Goal: Task Accomplishment & Management: Manage account settings

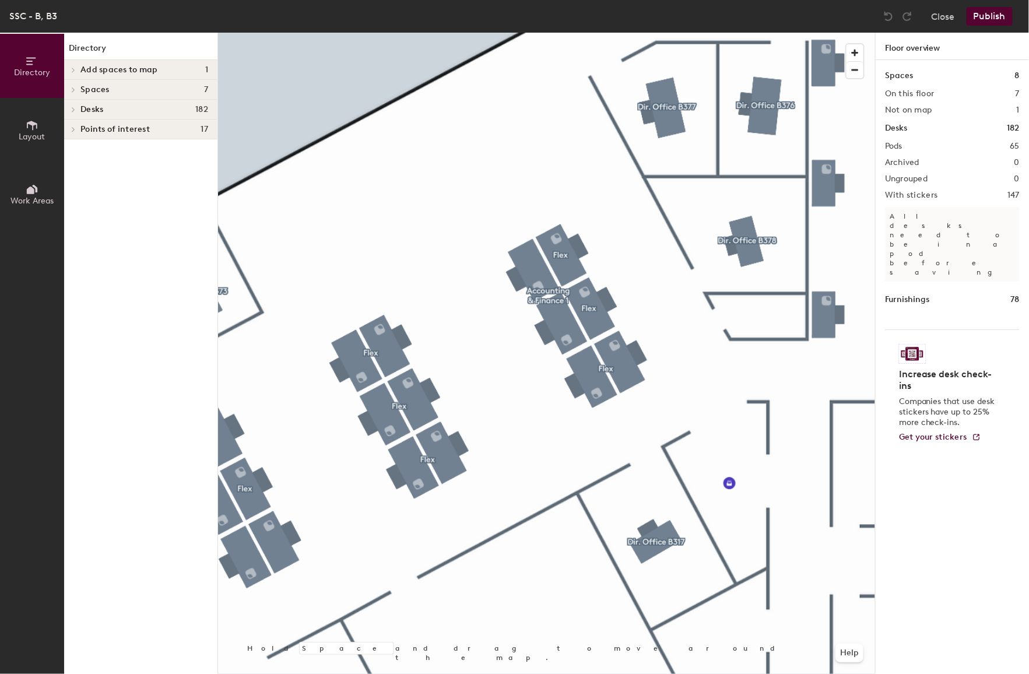
click at [622, 33] on div at bounding box center [546, 33] width 657 height 0
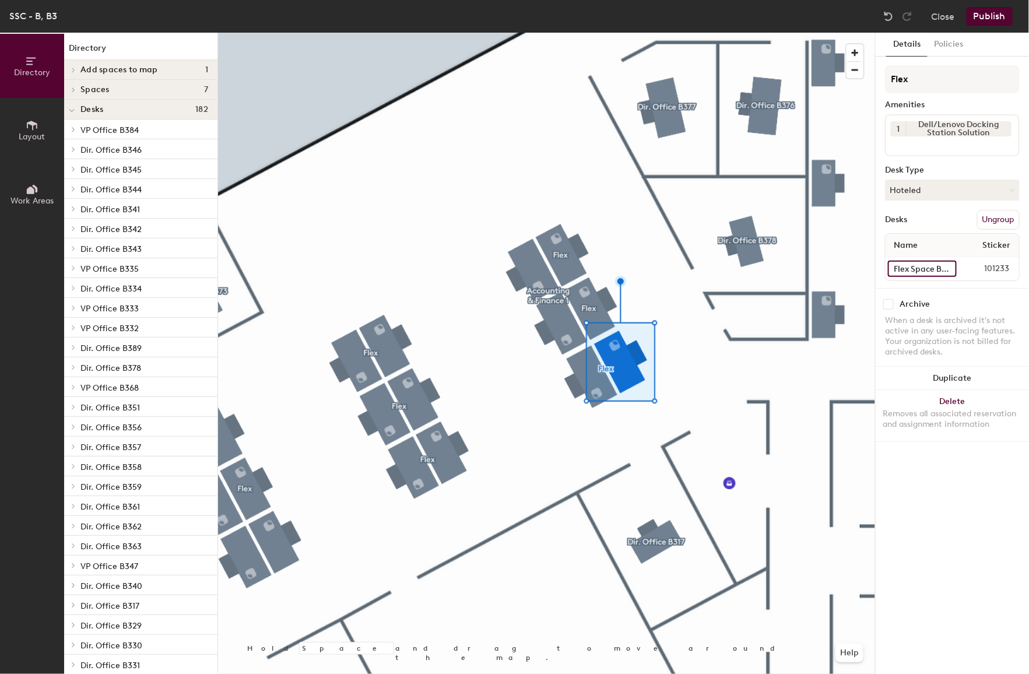
click at [906, 264] on input "Flex Space B3029" at bounding box center [922, 269] width 69 height 16
drag, startPoint x: 906, startPoint y: 264, endPoint x: 981, endPoint y: 260, distance: 74.7
click at [990, 259] on div "Flex Space B3029 101233" at bounding box center [953, 268] width 134 height 23
click at [951, 266] on input "Flex Space B3029" at bounding box center [922, 269] width 69 height 16
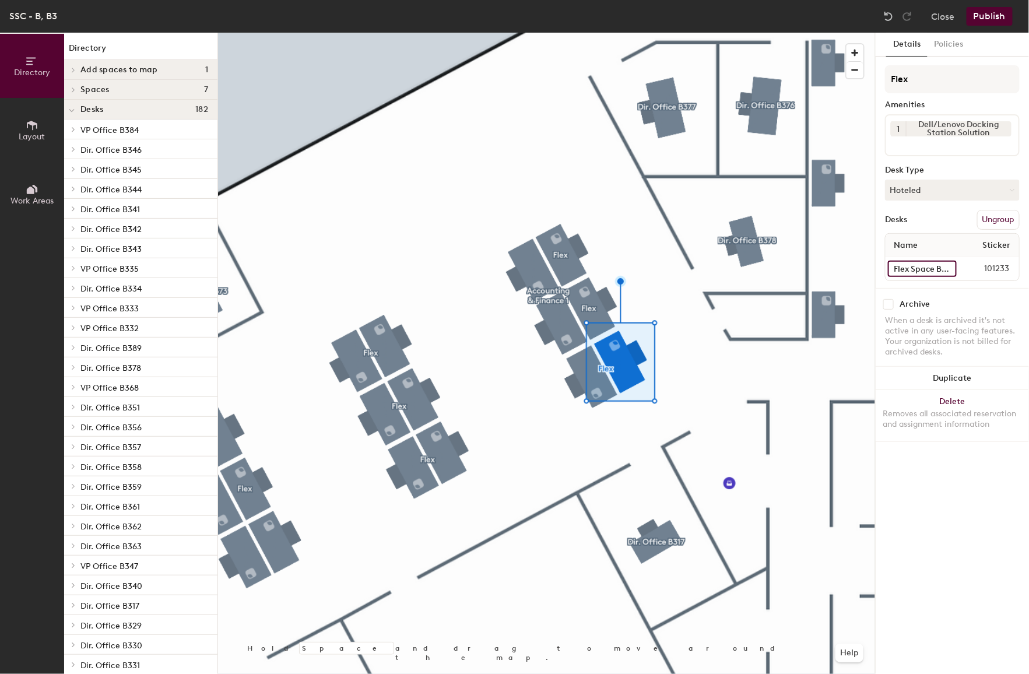
scroll to position [0, 9]
drag, startPoint x: 951, startPoint y: 266, endPoint x: 972, endPoint y: 266, distance: 21.0
click at [972, 266] on div "Flex Space B3029 101233" at bounding box center [953, 268] width 134 height 23
click at [587, 294] on div at bounding box center [588, 295] width 2 height 2
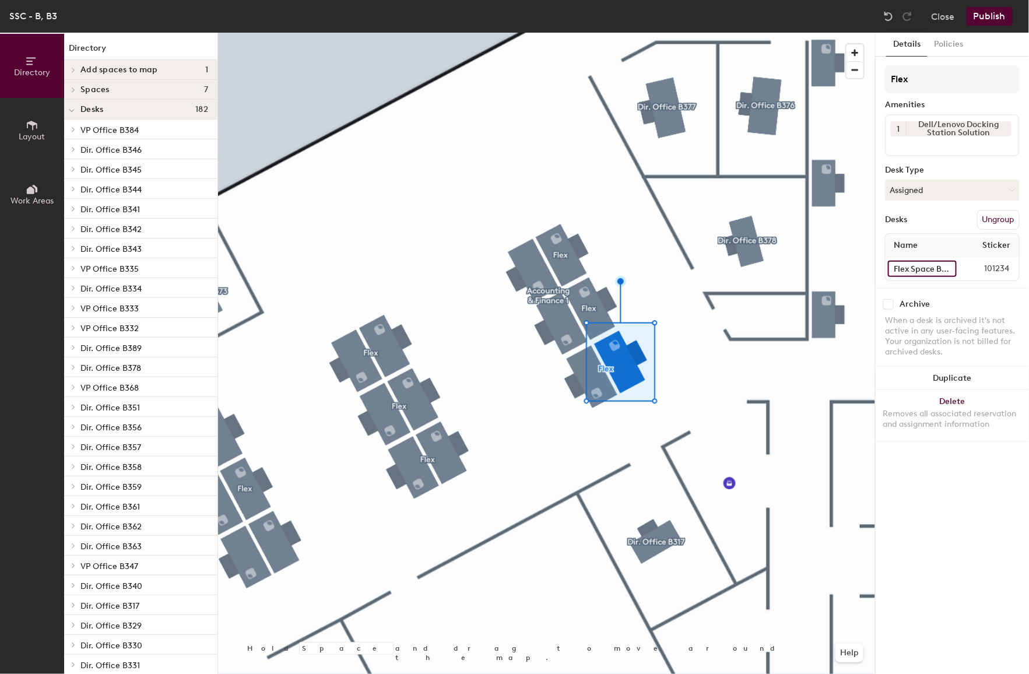
click at [908, 266] on input "Flex Space B3028" at bounding box center [922, 269] width 69 height 16
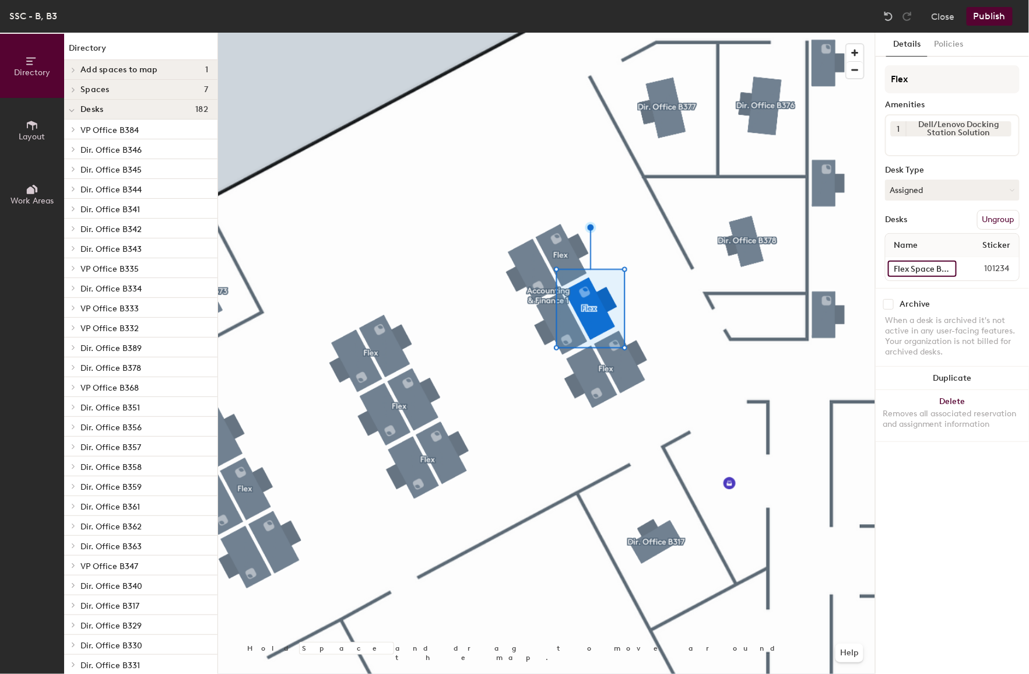
click at [908, 266] on input "Flex Space B3028" at bounding box center [922, 269] width 69 height 16
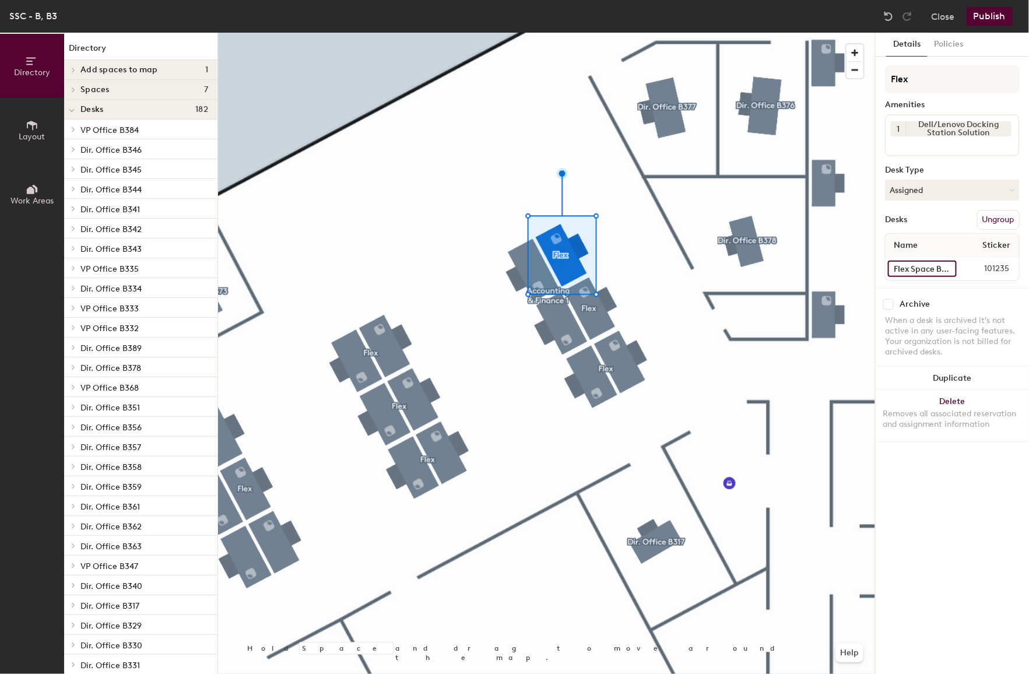
click at [915, 266] on input "Flex Space B3027" at bounding box center [922, 269] width 69 height 16
click at [928, 266] on input "Flex Space B3027" at bounding box center [922, 269] width 69 height 16
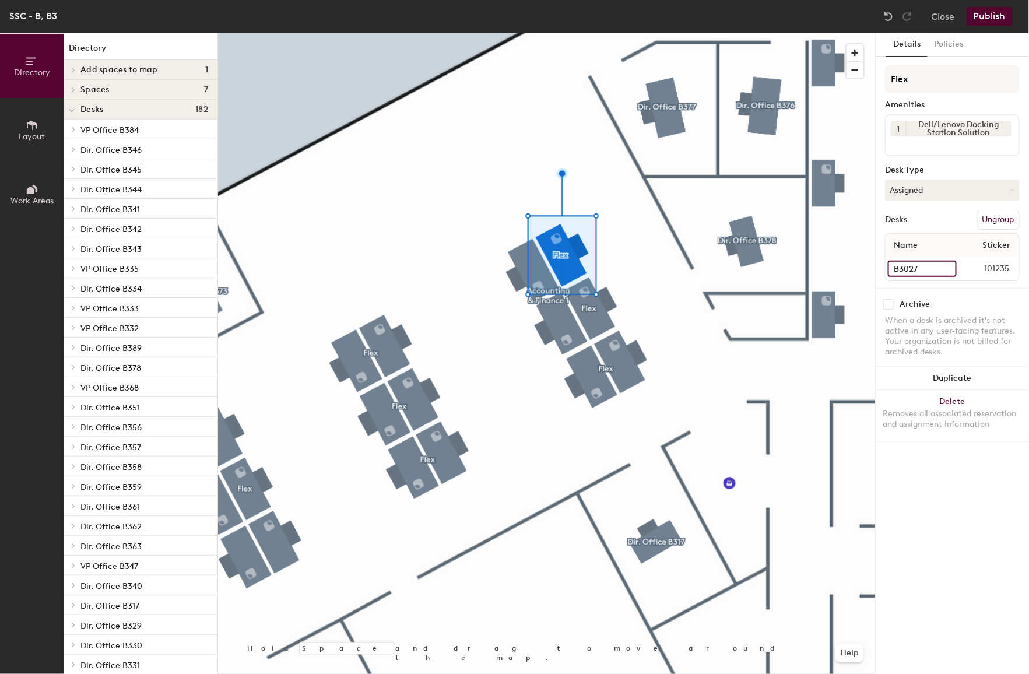
type input "B3027"
click at [999, 210] on button "Ungroup" at bounding box center [998, 220] width 43 height 20
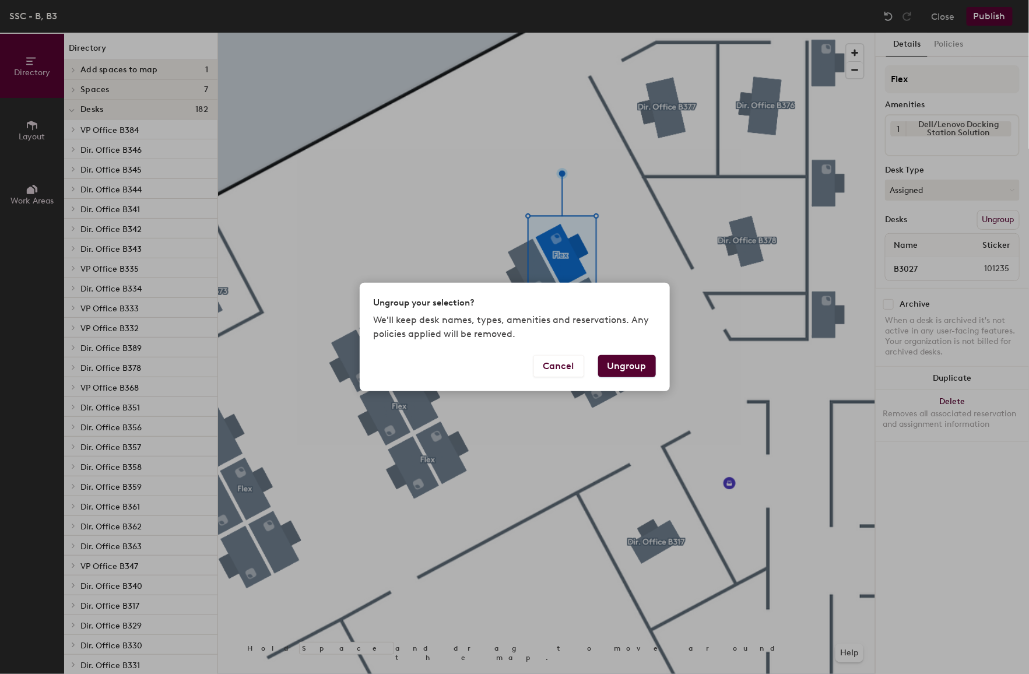
click at [630, 374] on button "Ungroup" at bounding box center [627, 366] width 58 height 22
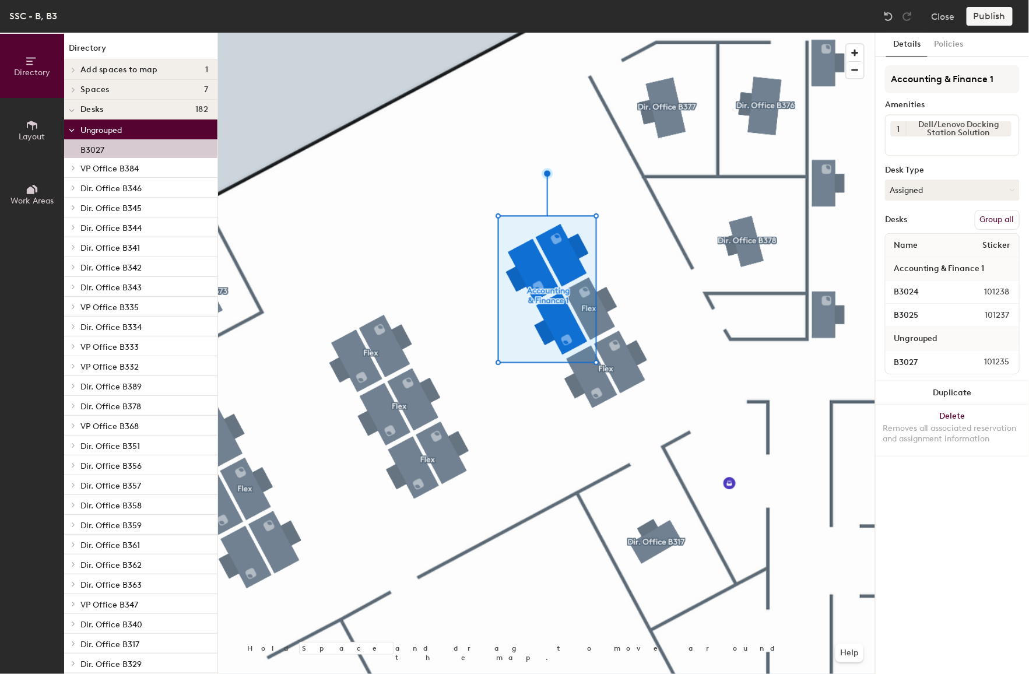
click at [1000, 220] on button "Group all" at bounding box center [997, 220] width 45 height 20
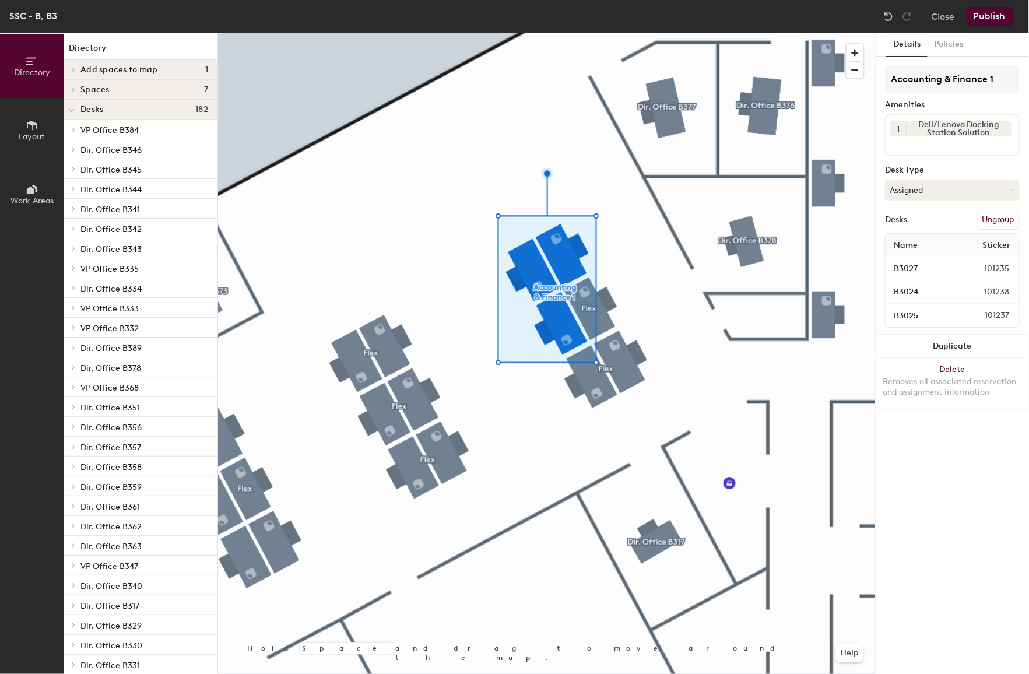
click at [982, 20] on button "Publish" at bounding box center [990, 16] width 46 height 19
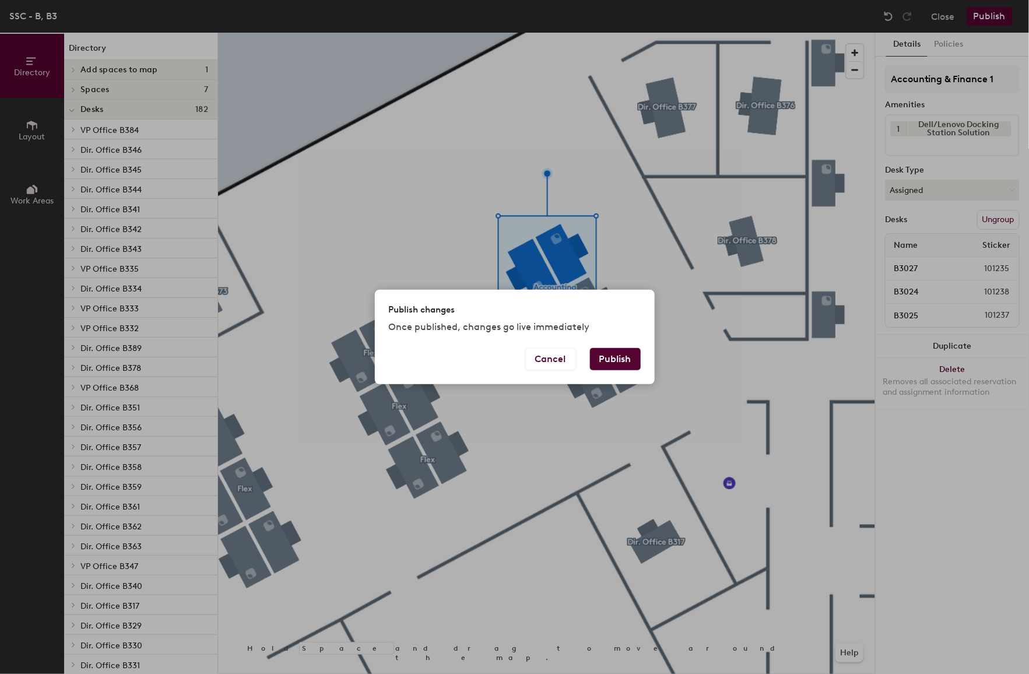
click at [603, 359] on button "Publish" at bounding box center [615, 359] width 51 height 22
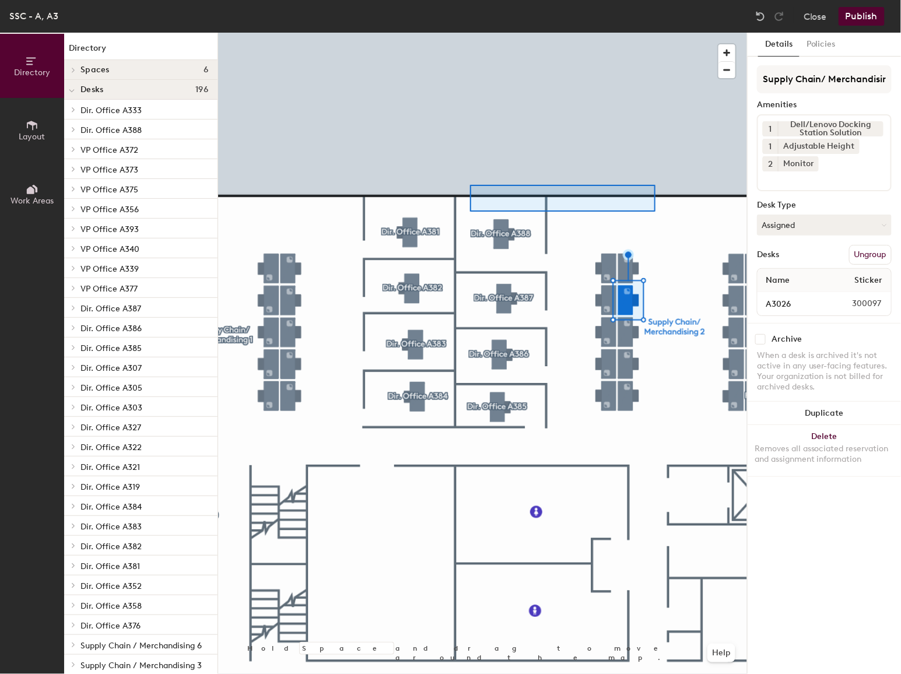
click at [473, 33] on div at bounding box center [482, 33] width 529 height 0
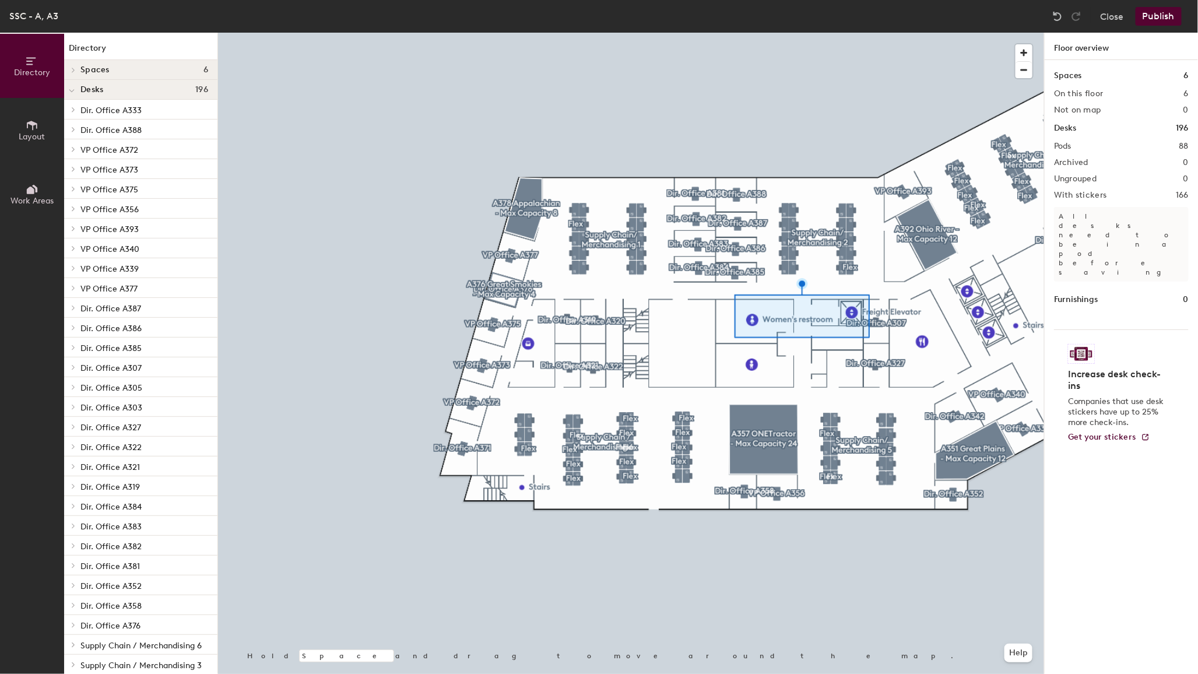
click at [955, 33] on div at bounding box center [631, 33] width 826 height 0
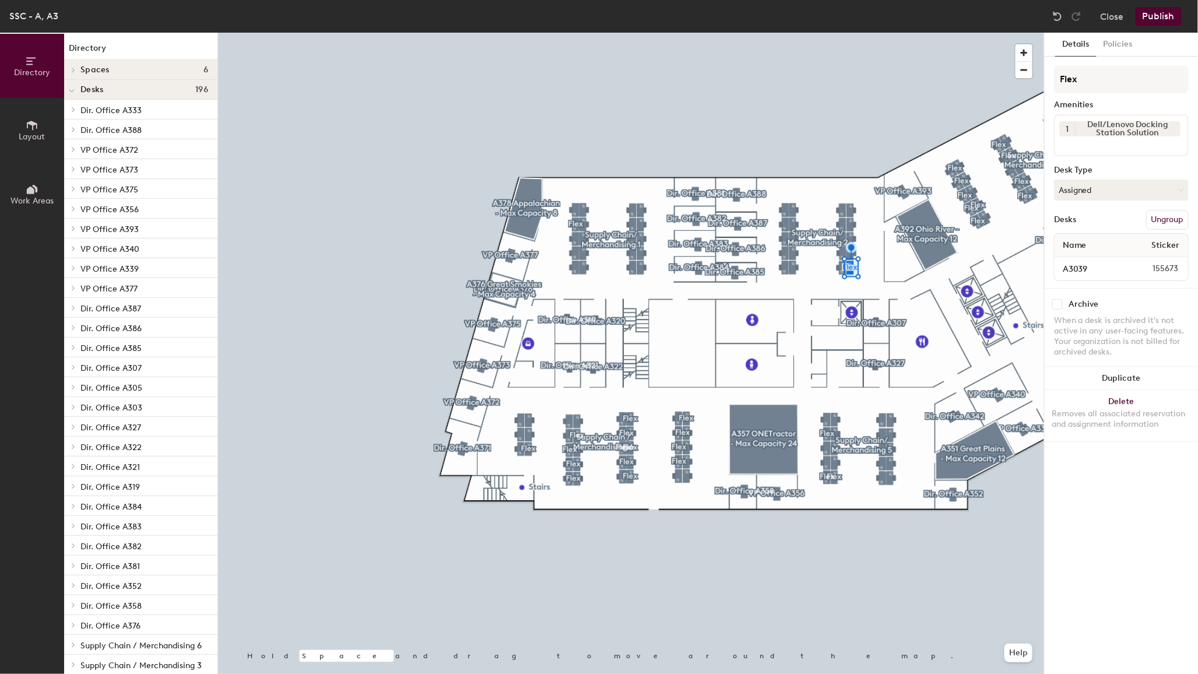
click at [1029, 212] on button "Ungroup" at bounding box center [1167, 220] width 43 height 20
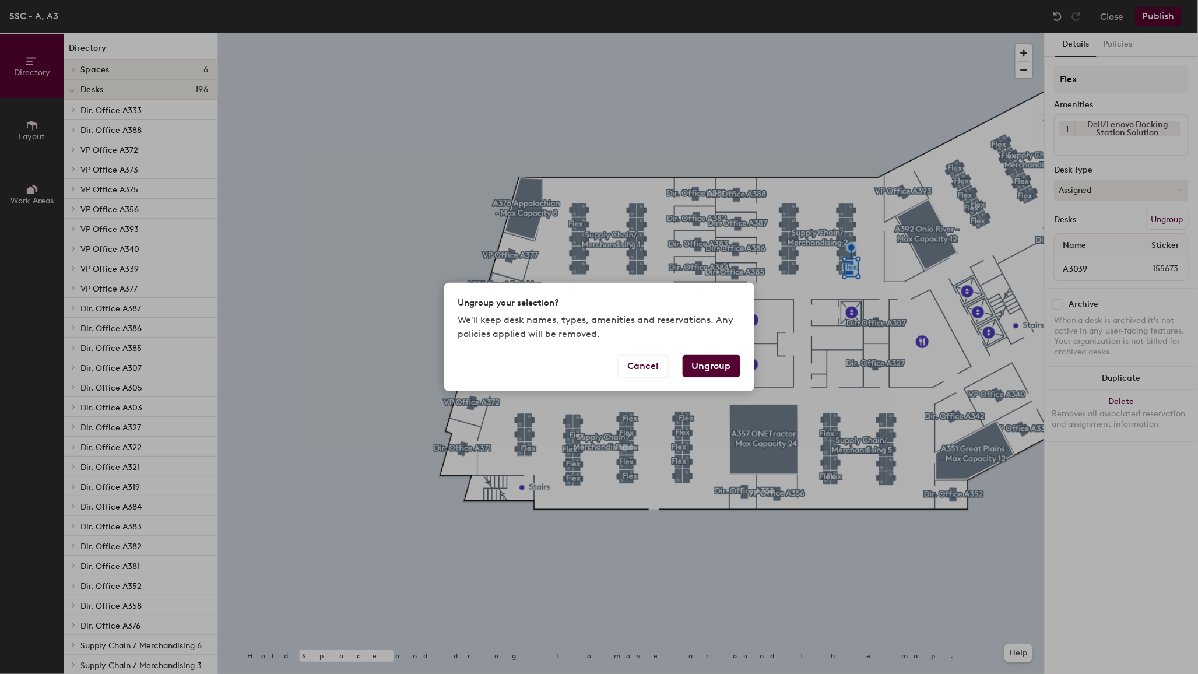
click at [714, 373] on button "Ungroup" at bounding box center [712, 366] width 58 height 22
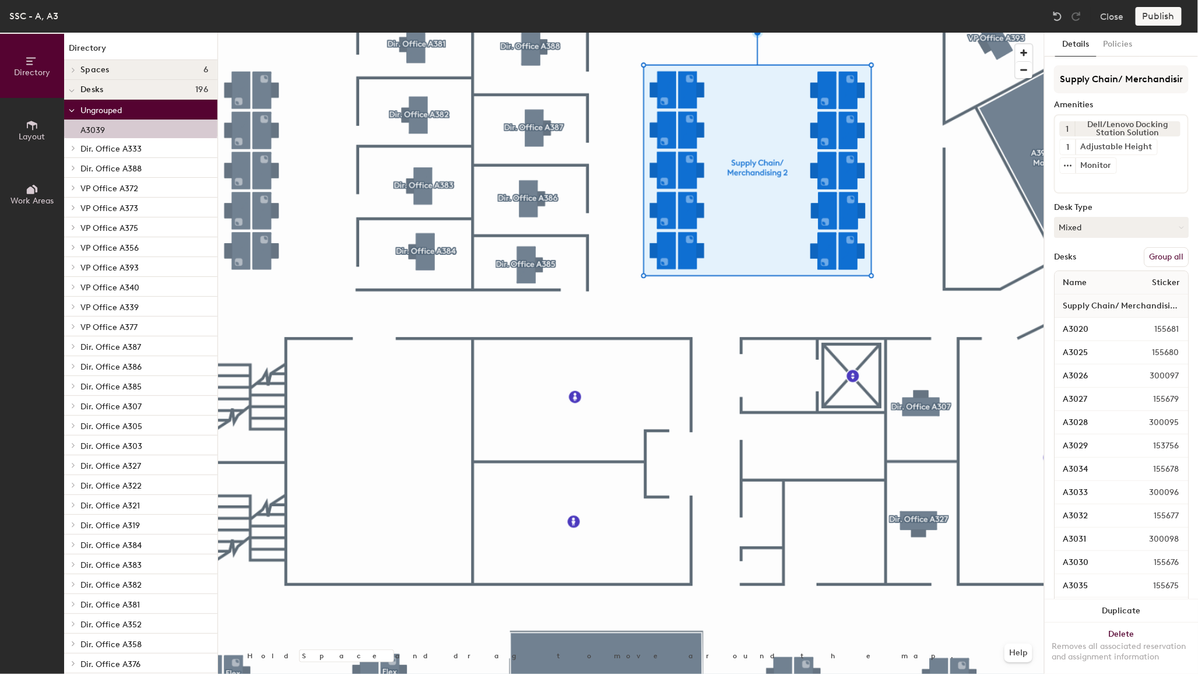
click at [1029, 252] on button "Group all" at bounding box center [1166, 257] width 45 height 20
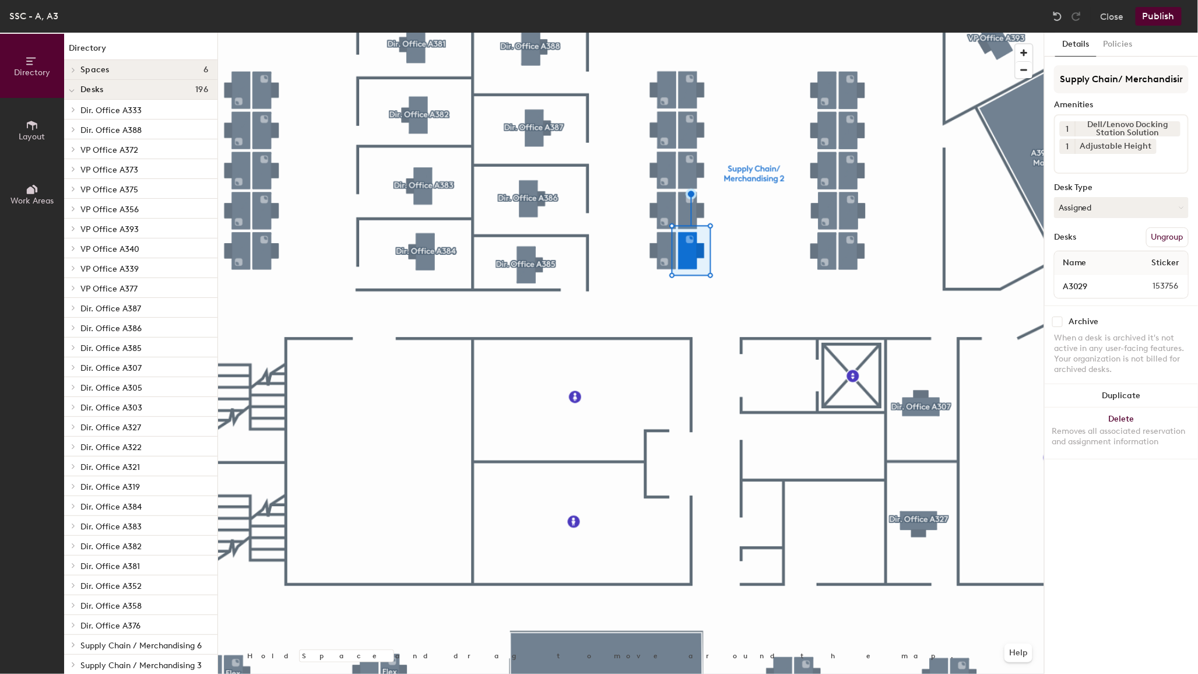
click at [1029, 232] on button "Ungroup" at bounding box center [1167, 237] width 43 height 20
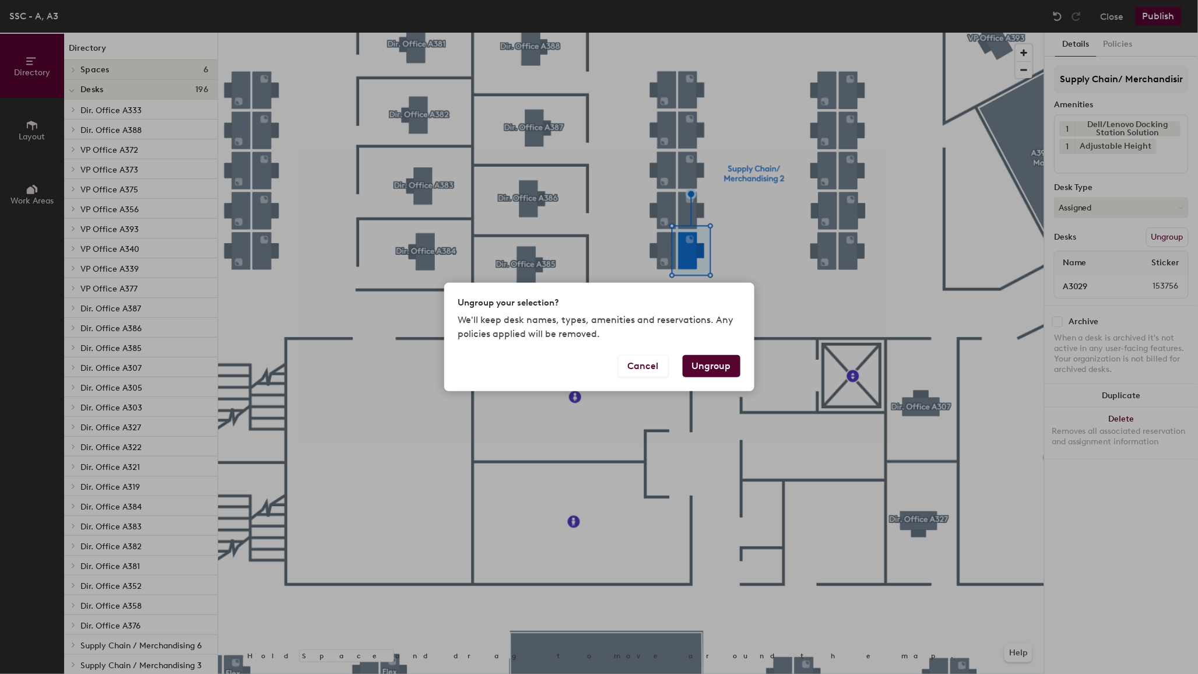
click at [713, 376] on button "Ungroup" at bounding box center [712, 366] width 58 height 22
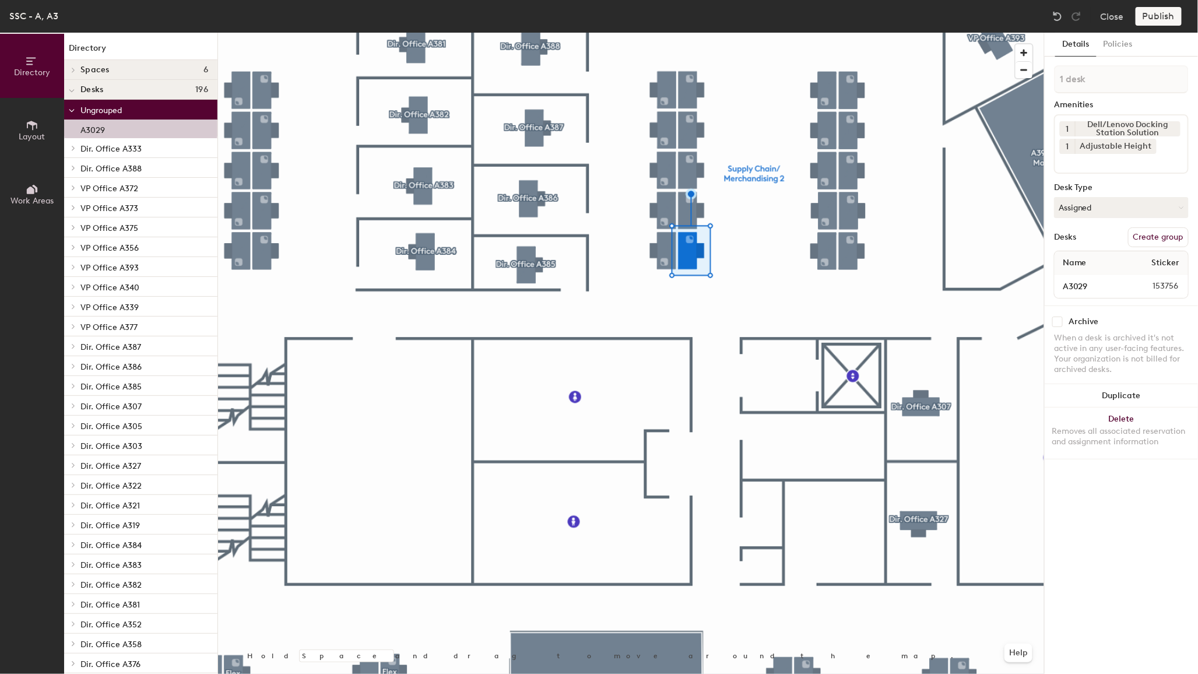
click at [1029, 234] on button "Create group" at bounding box center [1158, 237] width 61 height 20
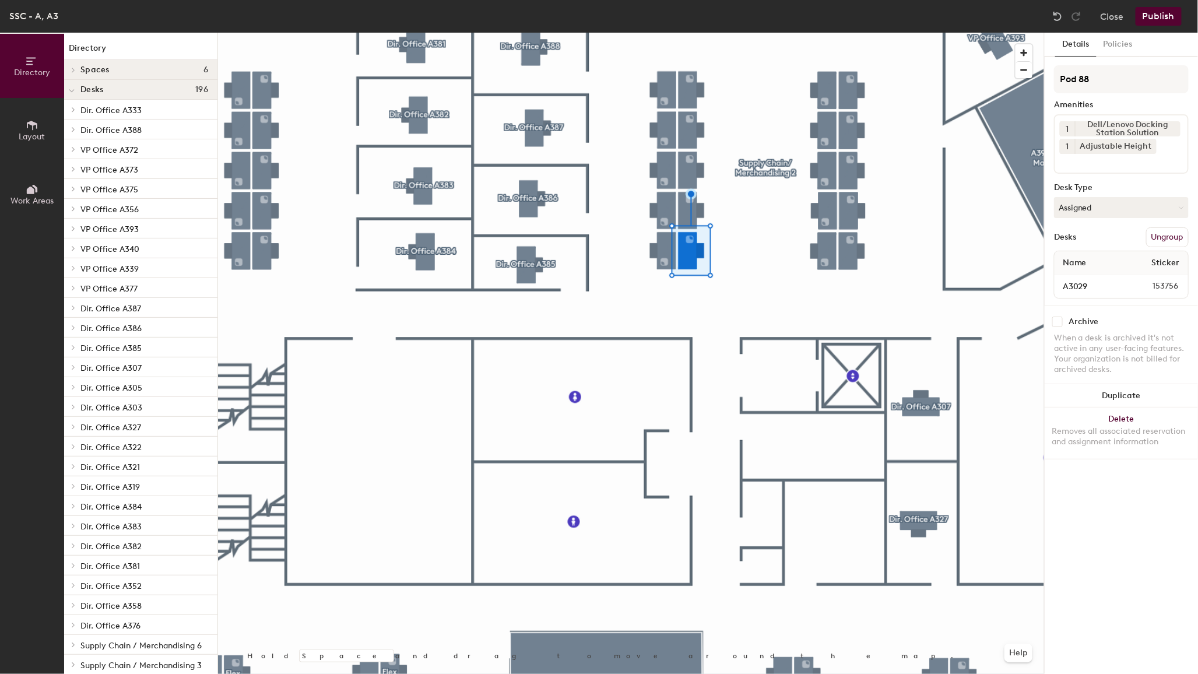
click at [925, 57] on div "Directory Layout Work Areas Directory Spaces 6 A332 Catskills - Max Capacity 10…" at bounding box center [599, 353] width 1198 height 641
type input "Flex"
click at [1029, 13] on button "Publish" at bounding box center [1159, 16] width 46 height 19
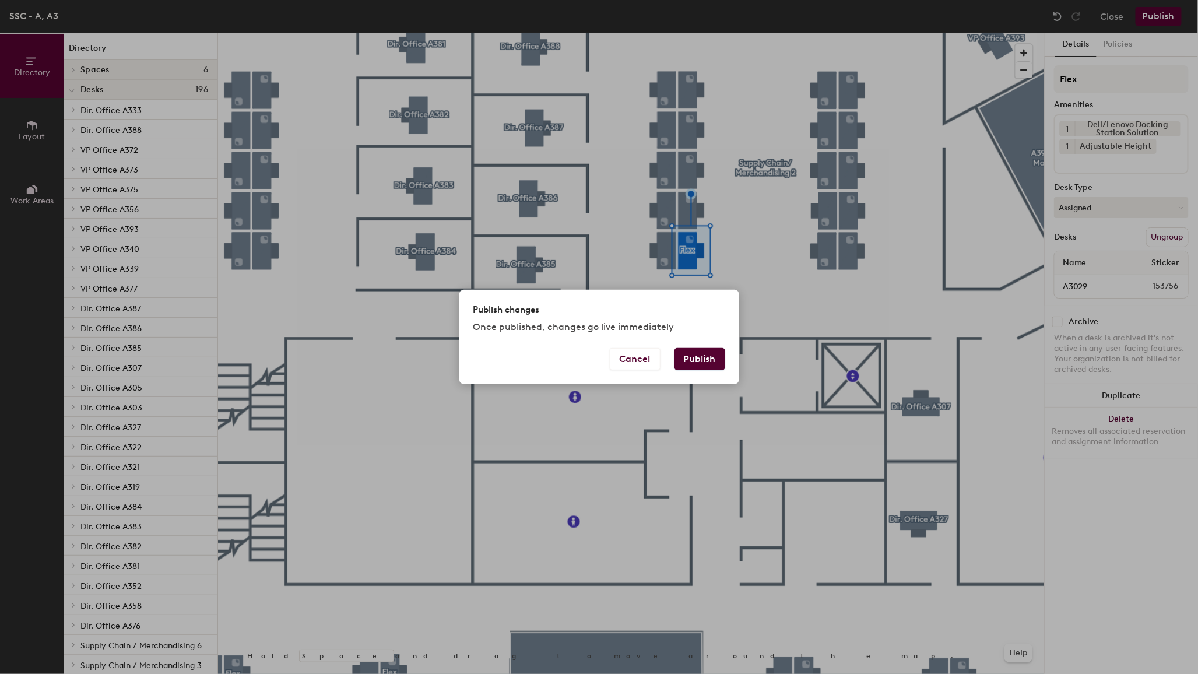
click at [711, 360] on button "Publish" at bounding box center [700, 359] width 51 height 22
